Goal: Task Accomplishment & Management: Complete application form

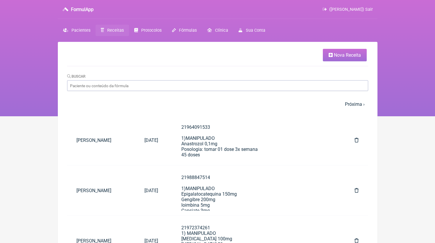
click at [346, 51] on link "Nova Receita" at bounding box center [345, 55] width 44 height 12
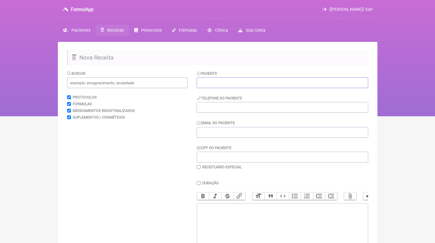
click at [234, 82] on input "text" at bounding box center [282, 82] width 171 height 11
paste input "[PERSON_NAME],"
click at [290, 78] on input "[PERSON_NAME]," at bounding box center [282, 82] width 171 height 11
click at [290, 80] on input "[PERSON_NAME]," at bounding box center [282, 82] width 171 height 11
click at [289, 83] on input "[PERSON_NAME]," at bounding box center [282, 82] width 171 height 11
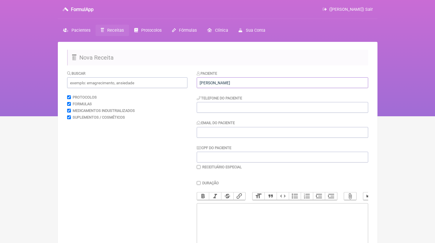
type input "[PERSON_NAME]"
type input "21996725849"
drag, startPoint x: 252, startPoint y: 229, endPoint x: 250, endPoint y: 178, distance: 51.7
click at [252, 229] on trix-editor at bounding box center [282, 238] width 171 height 70
paste trix-editor "<div>21996725849</div>"
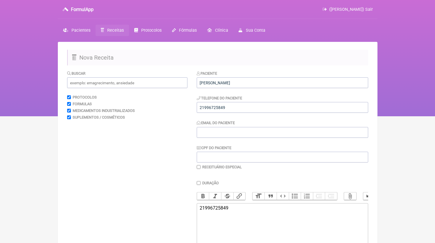
type trix-editor "<div>21996725849</div>"
click at [234, 128] on input "Email do Paciente" at bounding box center [282, 132] width 171 height 11
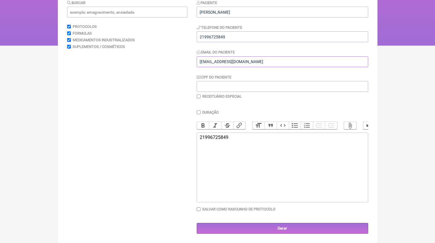
type input "[EMAIL_ADDRESS][DOMAIN_NAME]"
click at [259, 191] on trix-editor "21996725849" at bounding box center [282, 167] width 171 height 70
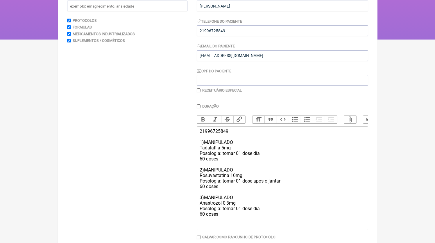
scroll to position [47, 0]
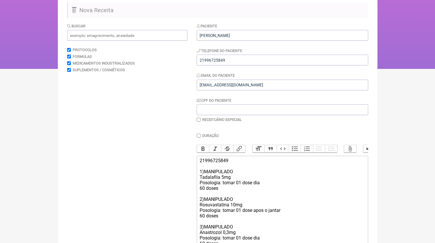
click at [270, 207] on div "21996725849 1)MANIPULADO Tadalafila 5mg Posologia: tomar 01 dose dia 60 doses 2…" at bounding box center [282, 207] width 165 height 99
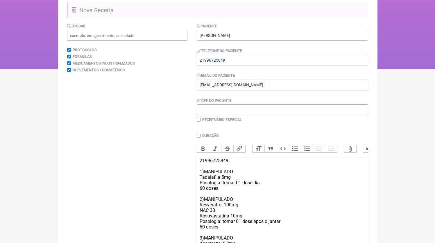
type trix-editor "<div>21996725849<br><br>1)MANIPULADO<br>Tadalafila 5mg<br>Posologia: tomar 01 d…"
click at [108, 35] on input "text" at bounding box center [127, 35] width 120 height 11
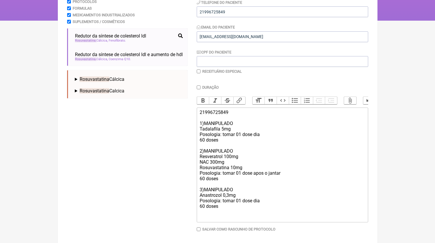
scroll to position [99, 0]
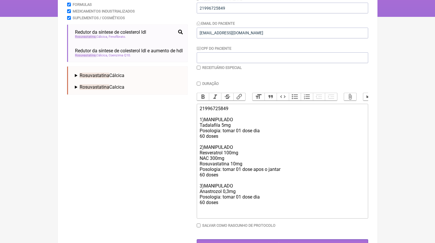
type input "rosuvastatina"
click at [262, 171] on div "21996725849 1)MANIPULADO Tadalafila 5mg Posologia: tomar 01 dose dia 60 doses 2…" at bounding box center [282, 161] width 165 height 110
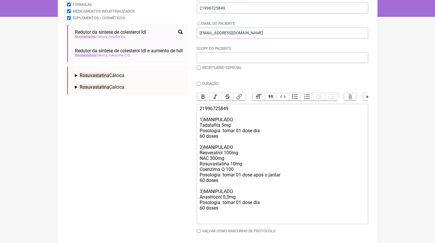
type trix-editor "<div>21996725849<br><br>1)MANIPULADO<br>Tadalafila 5mg<br>Posologia: tomar 01 d…"
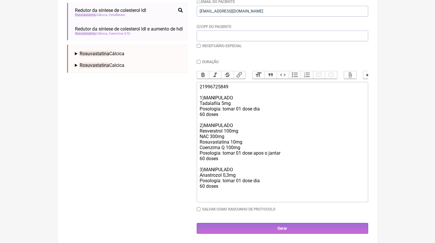
scroll to position [26, 0]
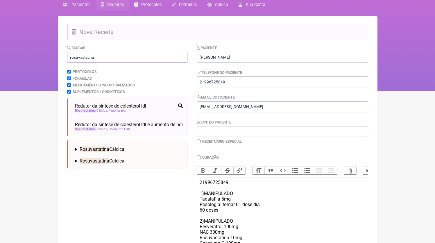
click at [99, 57] on input "rosuvastatina" at bounding box center [127, 57] width 120 height 11
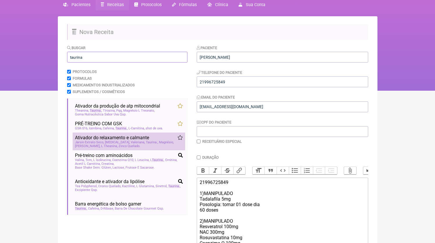
scroll to position [71, 0]
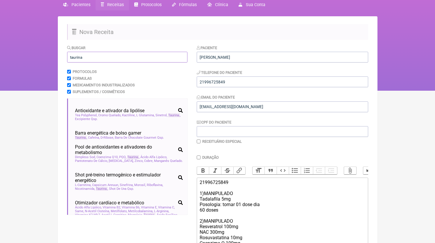
type input "taurina"
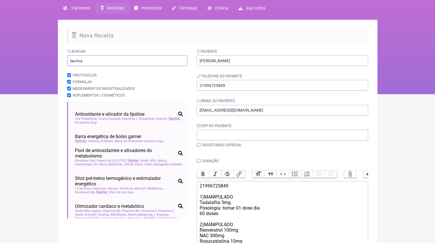
scroll to position [127, 0]
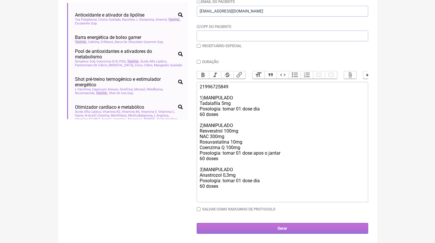
click at [268, 227] on input "Gerar" at bounding box center [282, 228] width 171 height 11
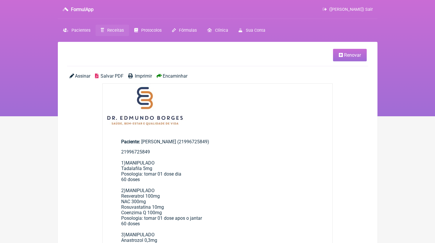
click at [115, 77] on span "Salvar PDF" at bounding box center [112, 76] width 23 height 6
click at [114, 33] on link "Receitas" at bounding box center [112, 30] width 33 height 11
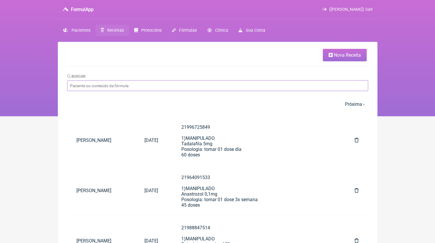
click at [128, 82] on input "Buscar" at bounding box center [217, 85] width 301 height 11
type input "cátia regina al"
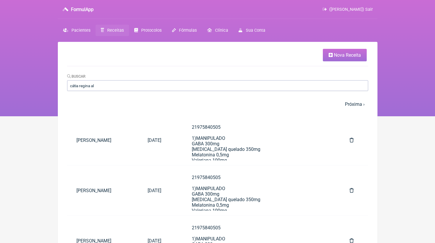
click at [106, 31] on link "Receitas" at bounding box center [112, 30] width 33 height 11
